Goal: Transaction & Acquisition: Purchase product/service

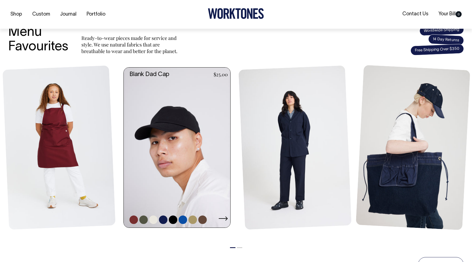
click at [202, 120] on link at bounding box center [179, 147] width 110 height 160
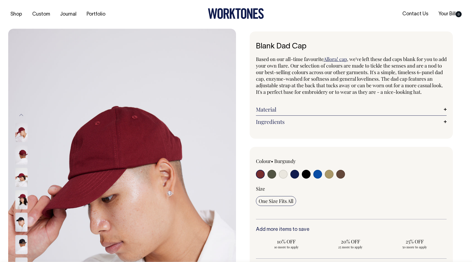
click at [285, 178] on input "radio" at bounding box center [283, 174] width 9 height 9
radio input "true"
select select "Natural"
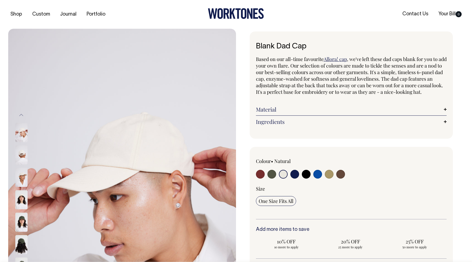
click at [259, 178] on input "radio" at bounding box center [260, 174] width 9 height 9
radio input "true"
select select "Burgundy"
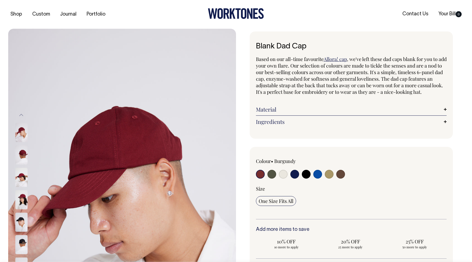
click at [272, 178] on input "radio" at bounding box center [272, 174] width 9 height 9
radio input "true"
select select "Olive"
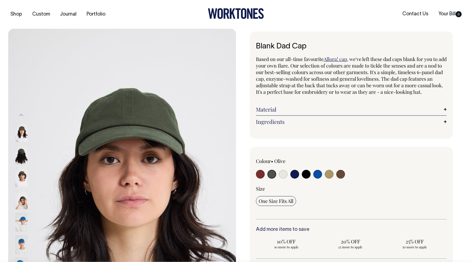
click at [282, 178] on input "radio" at bounding box center [283, 174] width 9 height 9
radio input "true"
select select "Natural"
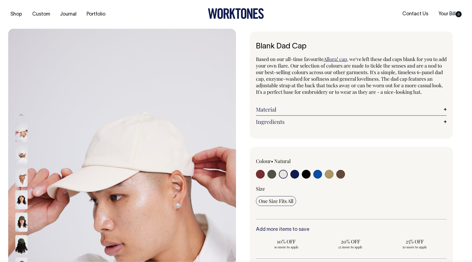
click at [293, 178] on input "radio" at bounding box center [294, 174] width 9 height 9
radio input "true"
select select "Dark Navy"
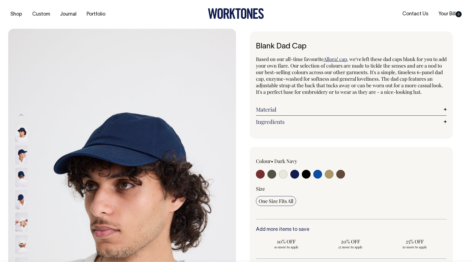
click at [303, 178] on input "radio" at bounding box center [306, 174] width 9 height 9
radio input "true"
select select "Black"
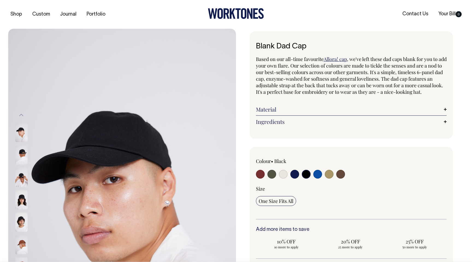
click at [317, 178] on input "radio" at bounding box center [317, 174] width 9 height 9
radio input "true"
select select "Worker Blue"
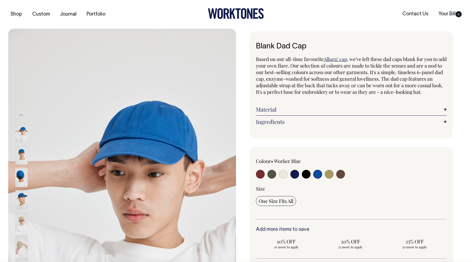
click at [330, 178] on input "radio" at bounding box center [329, 174] width 9 height 9
radio input "true"
select select "Washed Khaki"
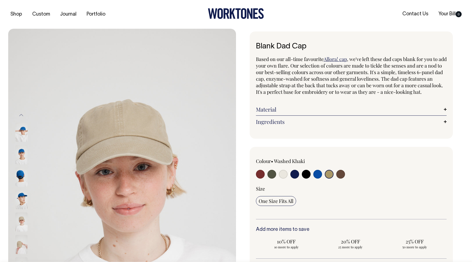
click at [343, 178] on input "radio" at bounding box center [340, 174] width 9 height 9
radio input "true"
select select "Espresso"
click at [330, 178] on input "radio" at bounding box center [329, 174] width 9 height 9
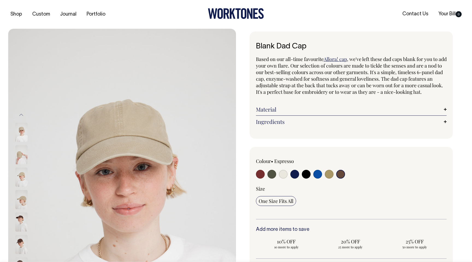
radio input "true"
select select "Washed Khaki"
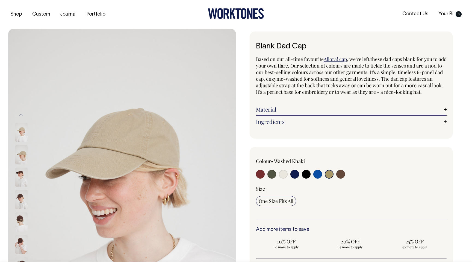
click at [285, 178] on input "radio" at bounding box center [283, 174] width 9 height 9
radio input "true"
select select "Natural"
